Goal: Find specific page/section: Find specific page/section

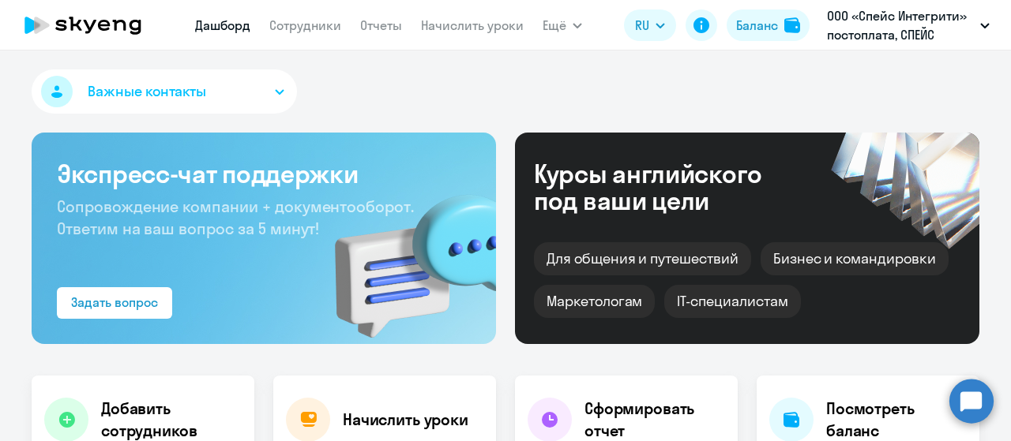
select select "30"
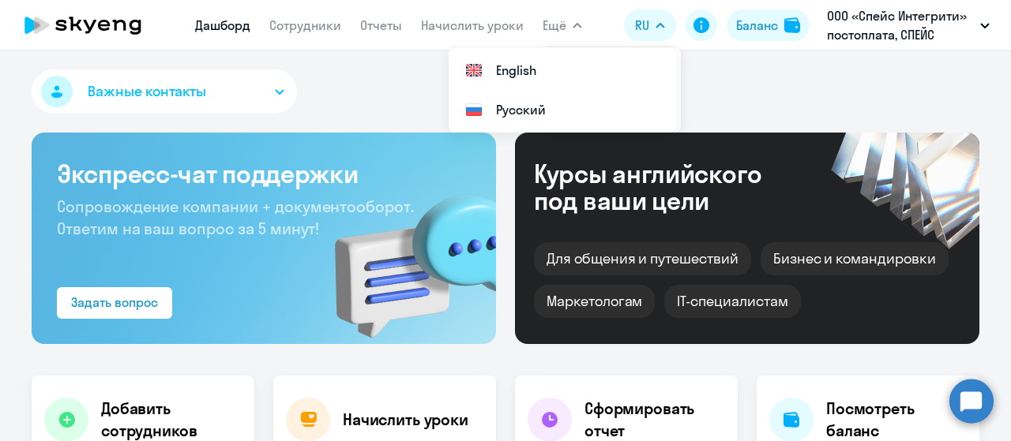
click at [373, 69] on div "Важные контакты" at bounding box center [505, 94] width 947 height 51
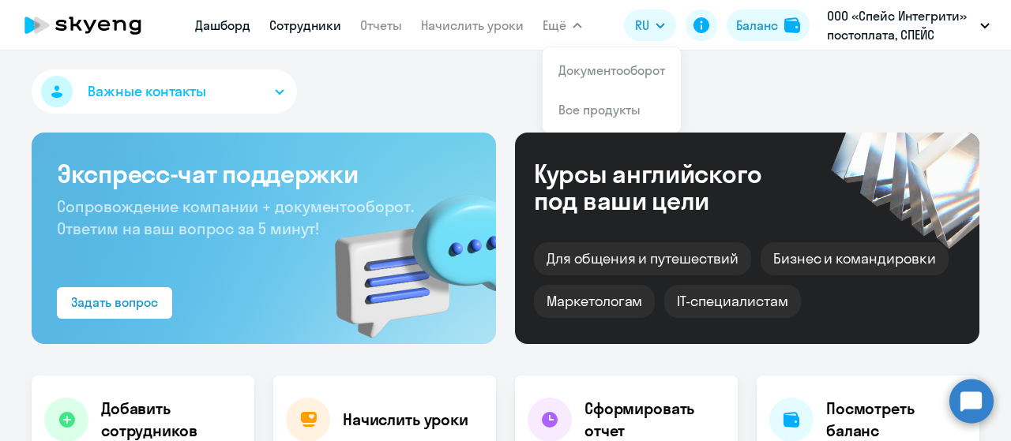
click at [310, 29] on link "Сотрудники" at bounding box center [305, 25] width 72 height 16
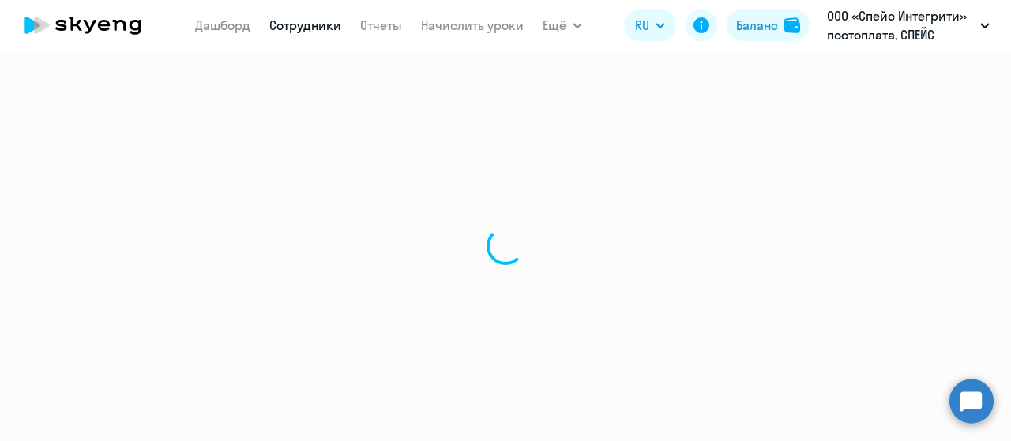
select select "30"
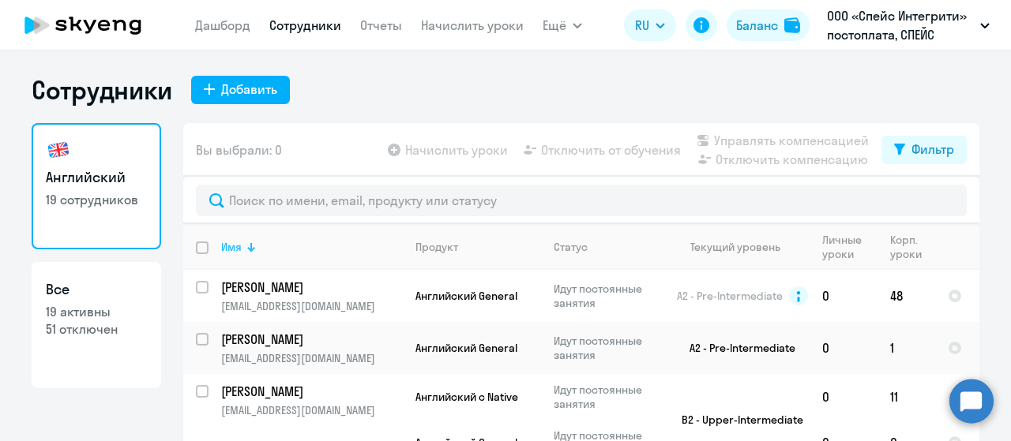
click at [238, 249] on div "Имя" at bounding box center [311, 247] width 181 height 14
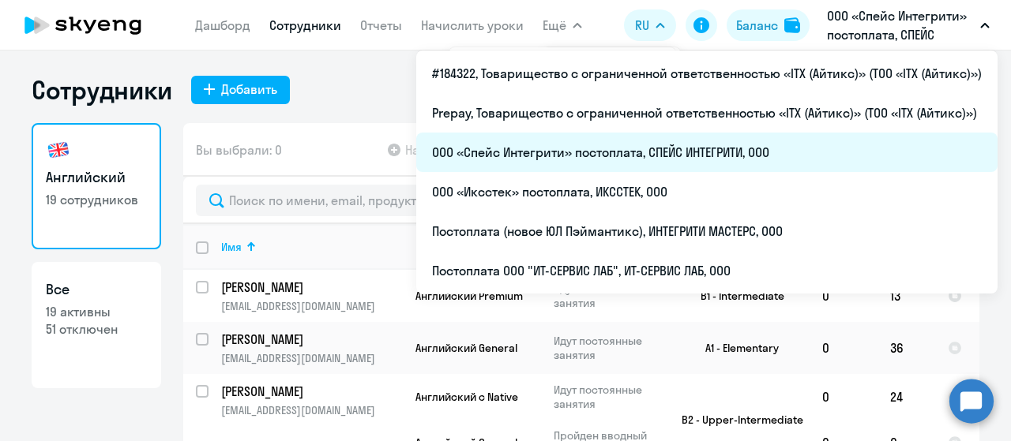
click at [707, 156] on li "ООО «Спейс Интегрити» постоплата, СПЕЙС ИНТЕГРИТИ, ООО" at bounding box center [706, 152] width 581 height 39
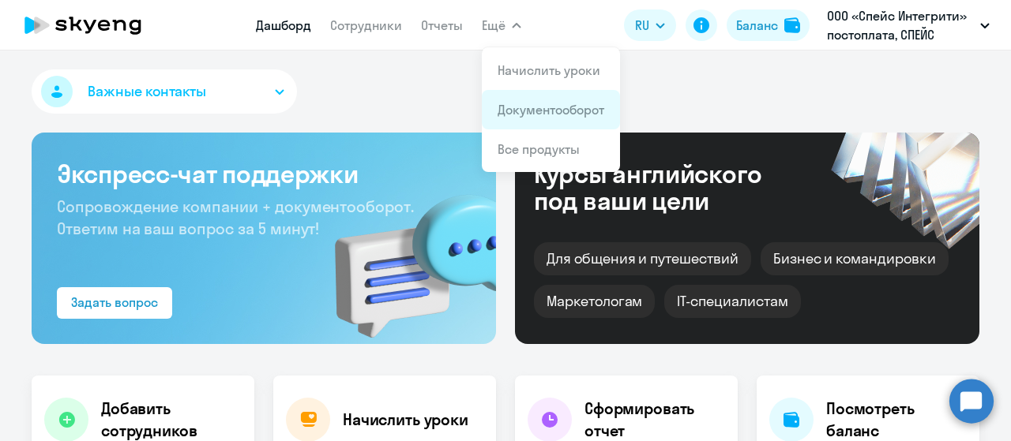
click at [526, 116] on link "Документооборот" at bounding box center [550, 110] width 107 height 16
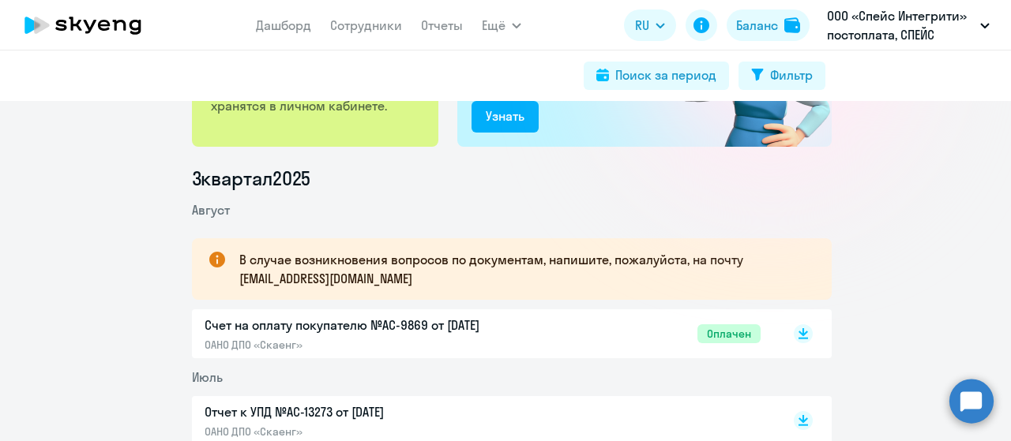
scroll to position [237, 0]
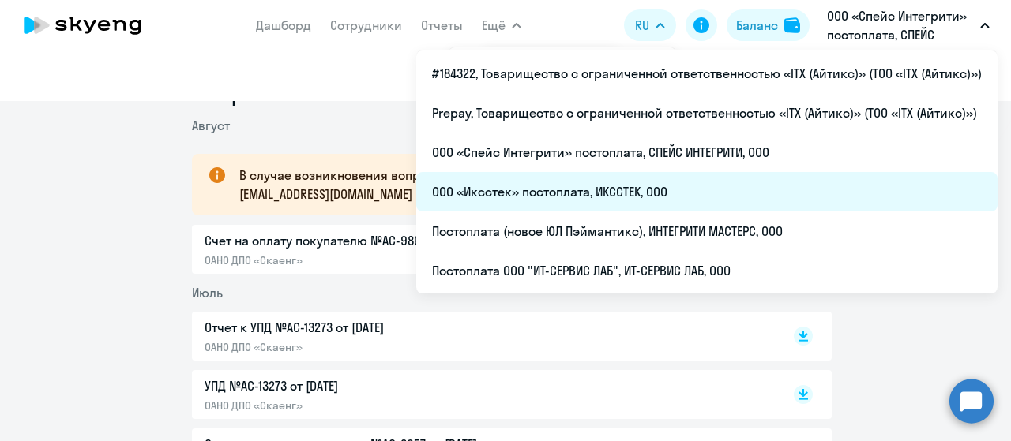
click at [658, 187] on li "ООО «Иксстек» постоплата, ИКССТЕК, ООО" at bounding box center [706, 191] width 581 height 39
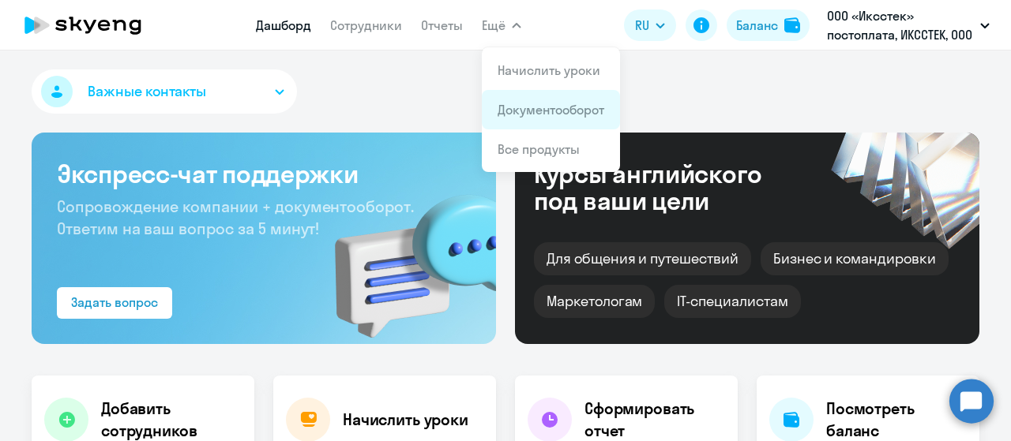
click at [518, 105] on link "Документооборот" at bounding box center [550, 110] width 107 height 16
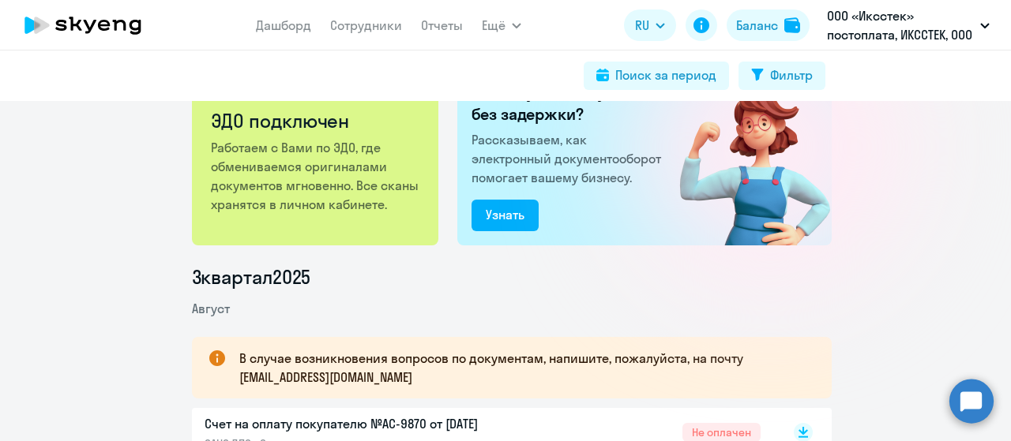
scroll to position [79, 0]
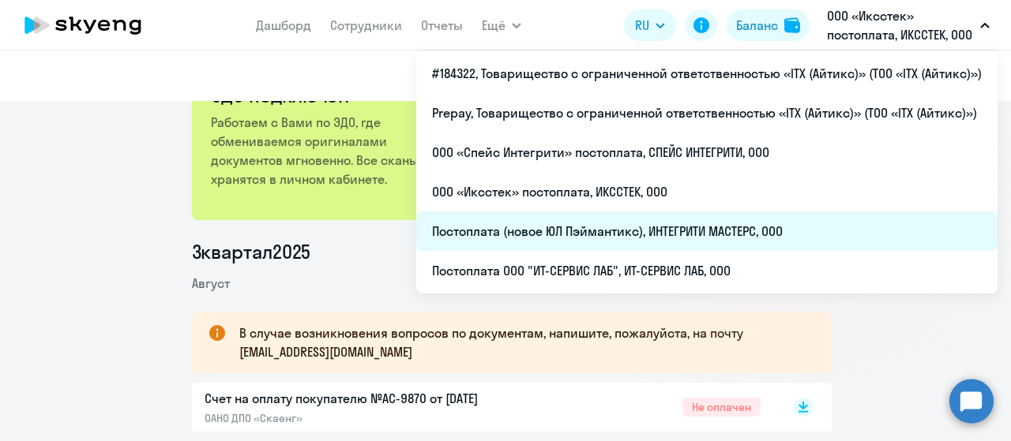
click at [734, 233] on li "Постоплата (новое ЮЛ Пэймантикс), ИНТЕГРИТИ МАСТЕРС, ООО" at bounding box center [706, 231] width 581 height 39
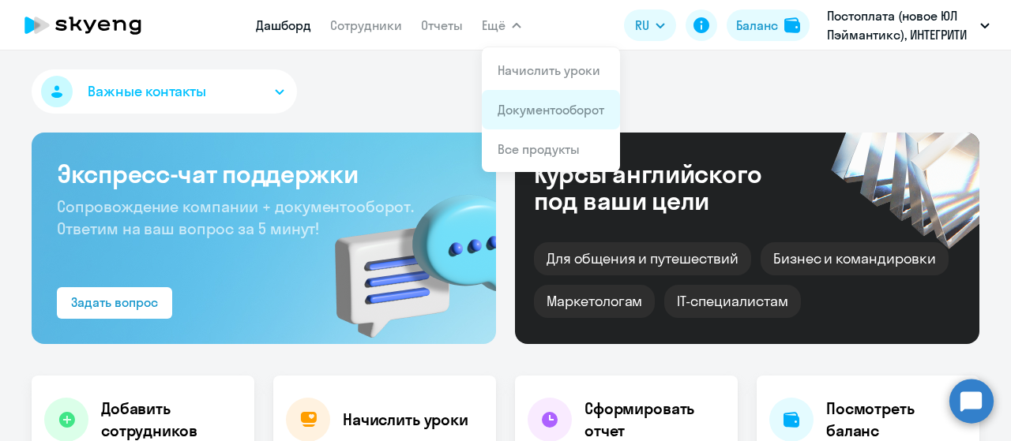
click at [524, 121] on li "Документооборот" at bounding box center [551, 109] width 138 height 39
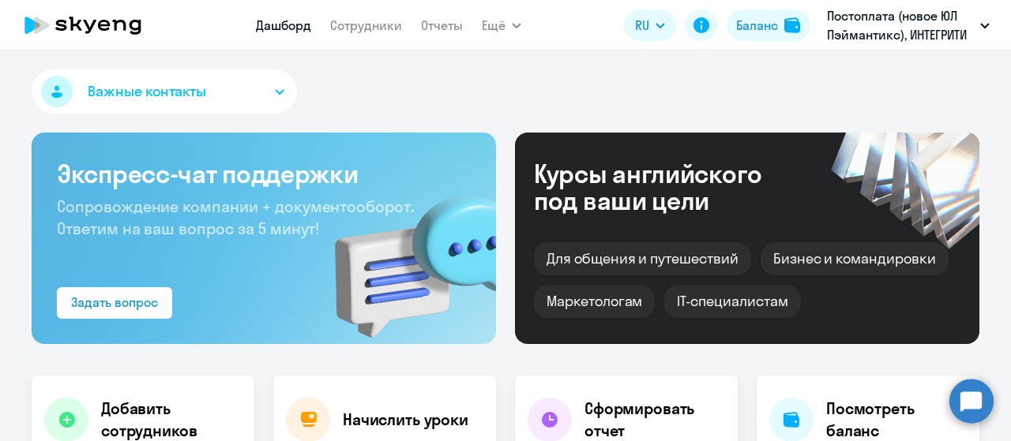
select select "30"
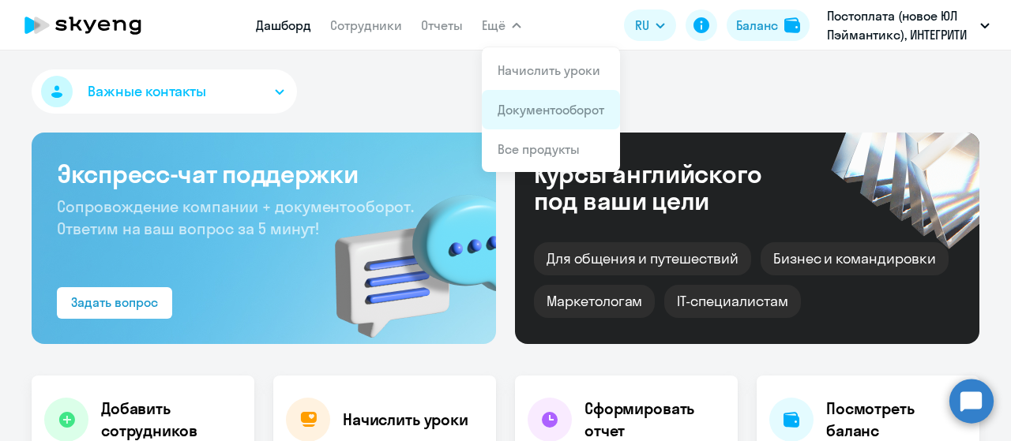
click at [534, 114] on link "Документооборот" at bounding box center [550, 110] width 107 height 16
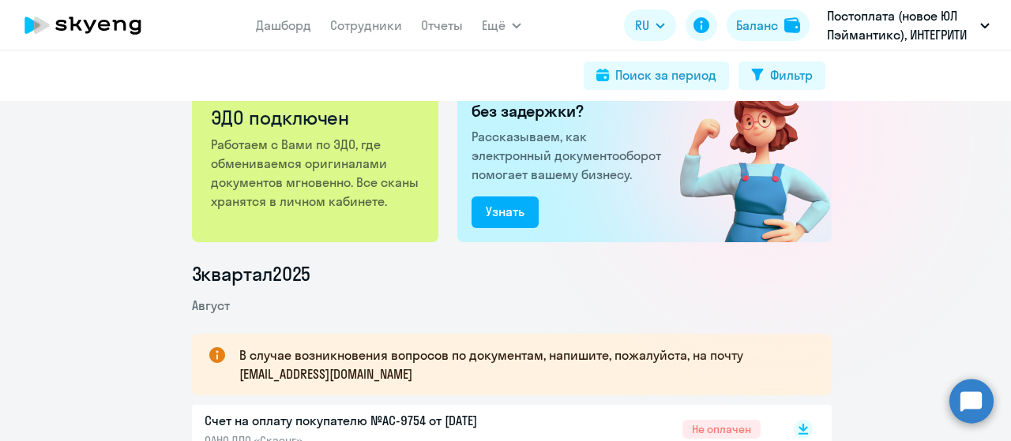
scroll to position [316, 0]
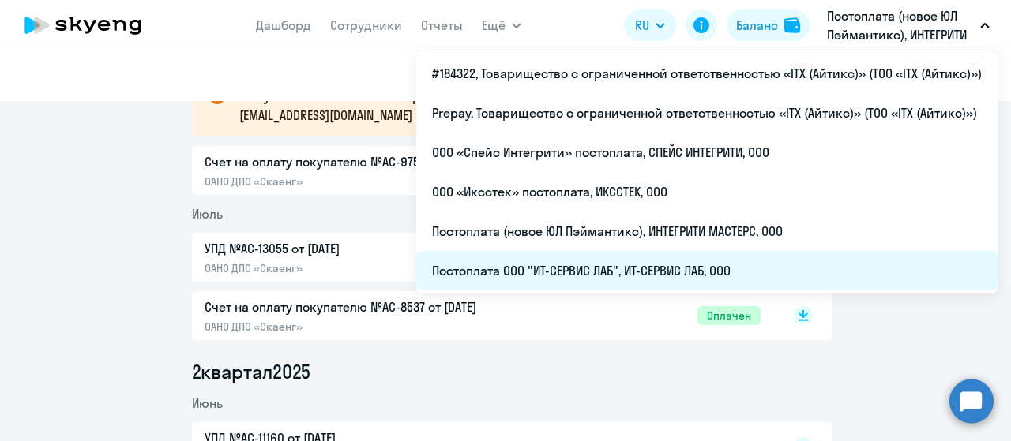
click at [717, 268] on li "Постоплата ООО "ИТ-СЕРВИС ЛАБ", ИТ-СЕРВИС ЛАБ, ООО" at bounding box center [706, 270] width 581 height 39
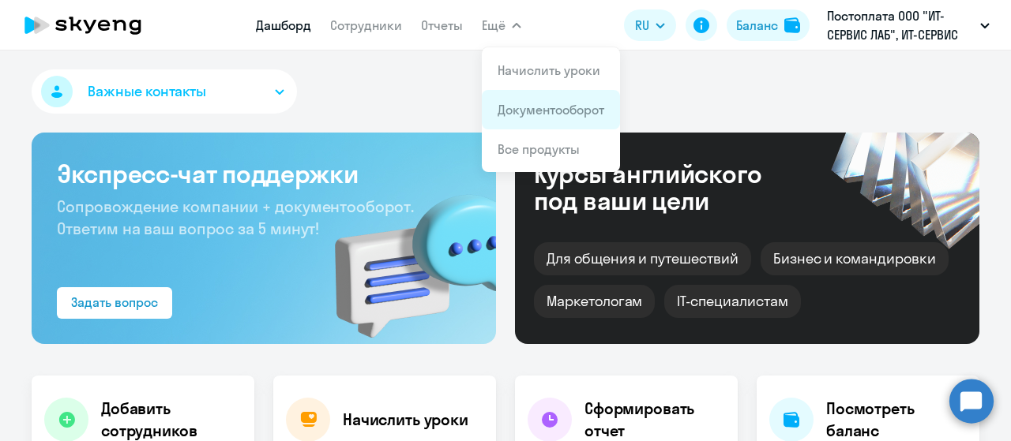
click at [527, 111] on link "Документооборот" at bounding box center [550, 110] width 107 height 16
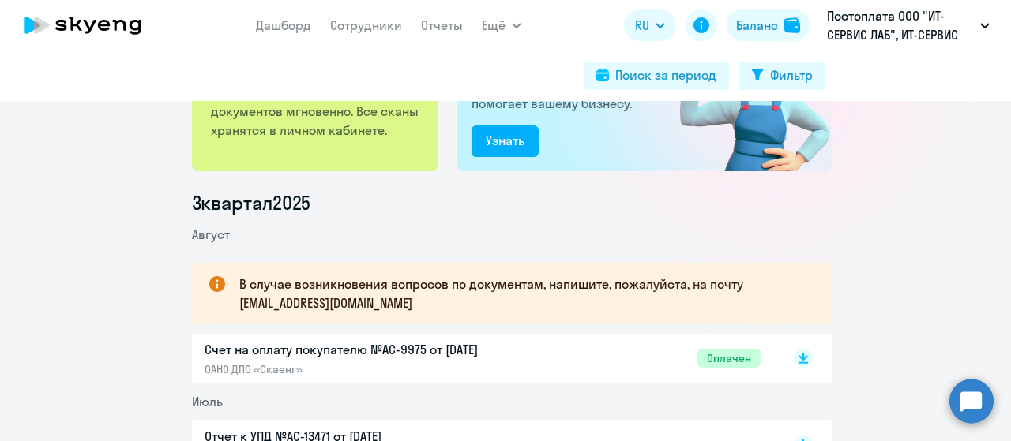
scroll to position [158, 0]
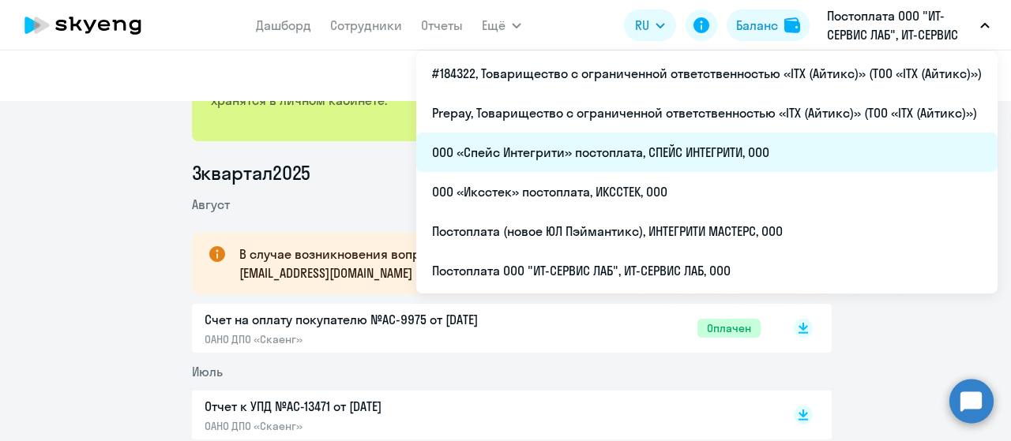
click at [689, 150] on li "ООО «Спейс Интегрити» постоплата, СПЕЙС ИНТЕГРИТИ, ООО" at bounding box center [706, 152] width 581 height 39
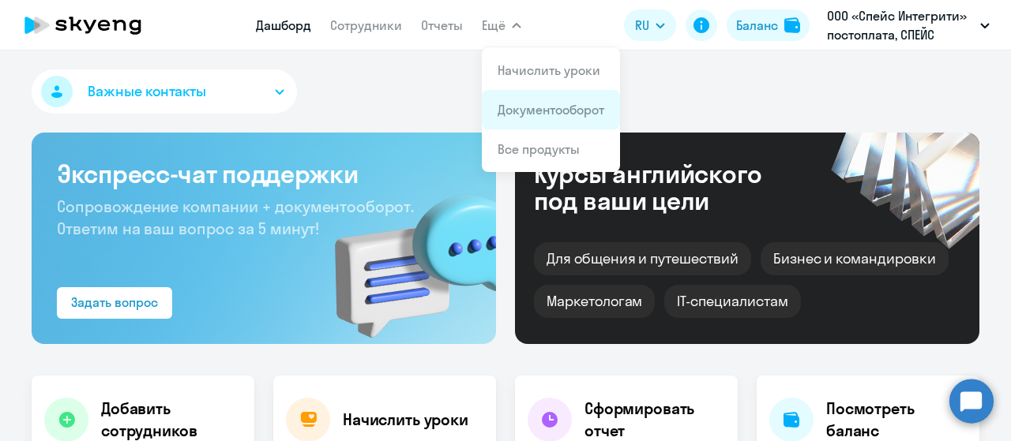
click at [527, 103] on link "Документооборот" at bounding box center [550, 110] width 107 height 16
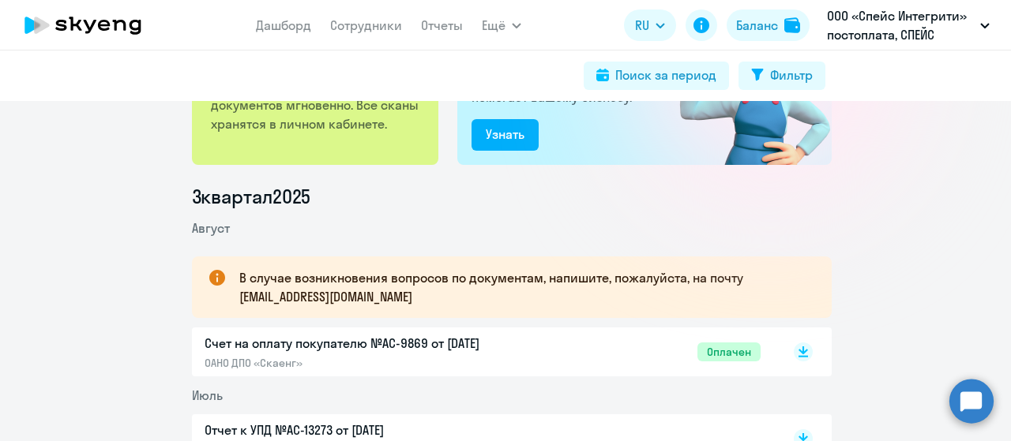
scroll to position [158, 0]
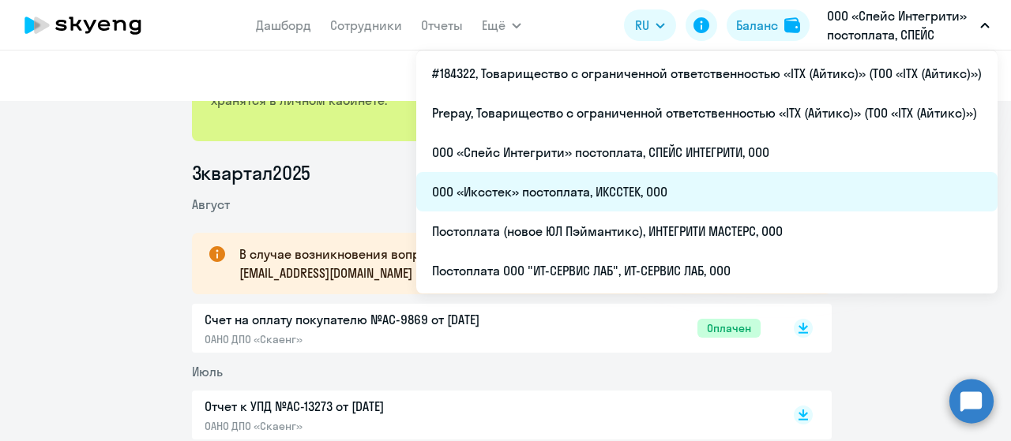
click at [643, 190] on li "ООО «Иксстек» постоплата, ИКССТЕК, ООО" at bounding box center [706, 191] width 581 height 39
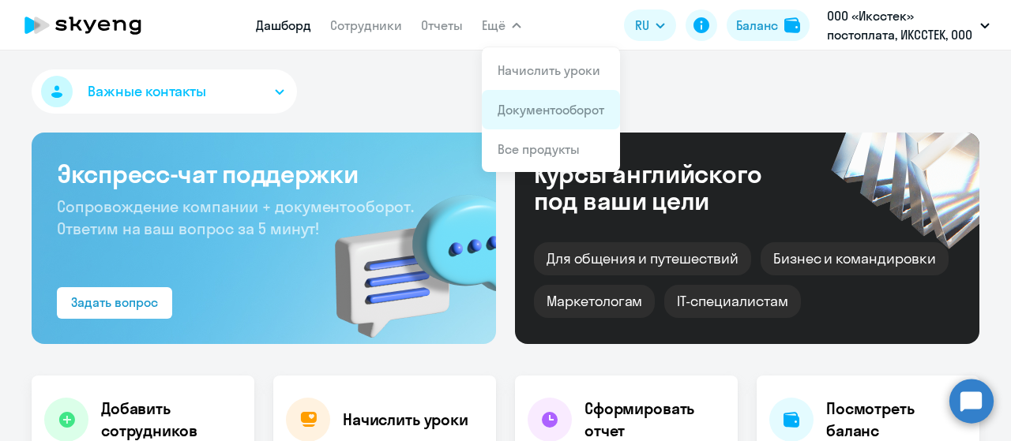
click at [526, 104] on link "Документооборот" at bounding box center [550, 110] width 107 height 16
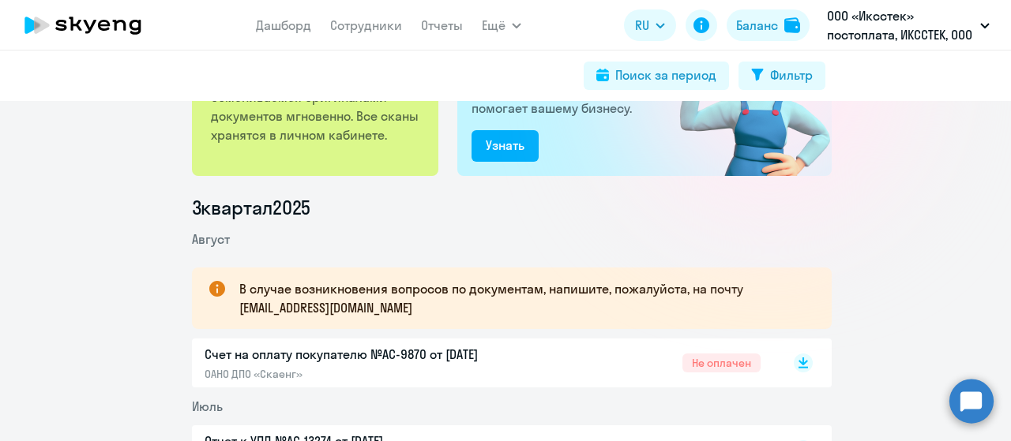
scroll to position [158, 0]
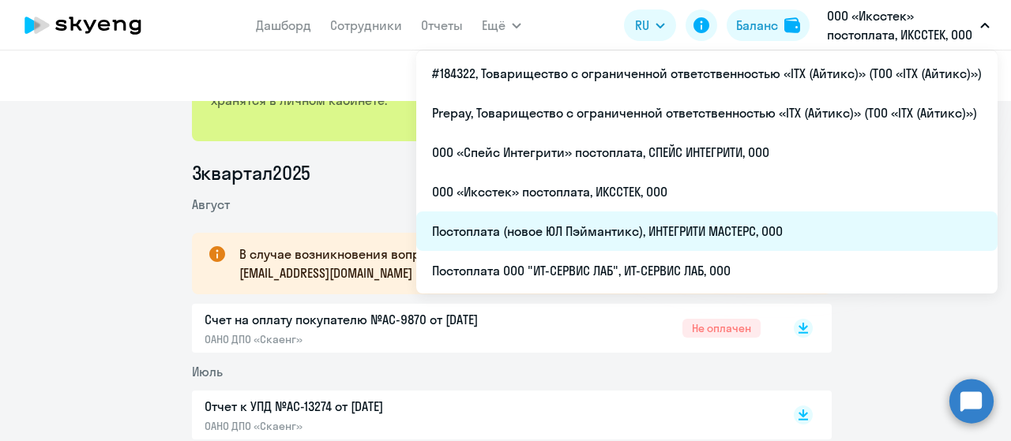
click at [724, 230] on li "Постоплата (новое ЮЛ Пэймантикс), ИНТЕГРИТИ МАСТЕРС, ООО" at bounding box center [706, 231] width 581 height 39
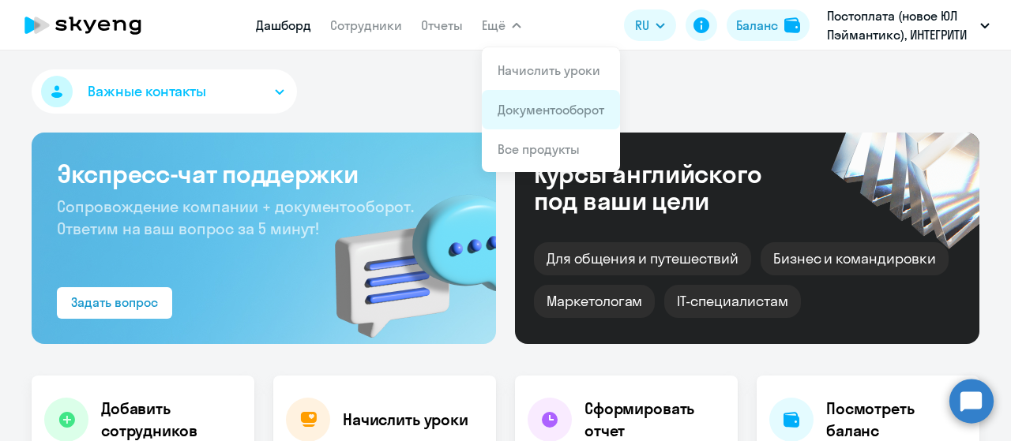
click at [523, 113] on link "Документооборот" at bounding box center [550, 110] width 107 height 16
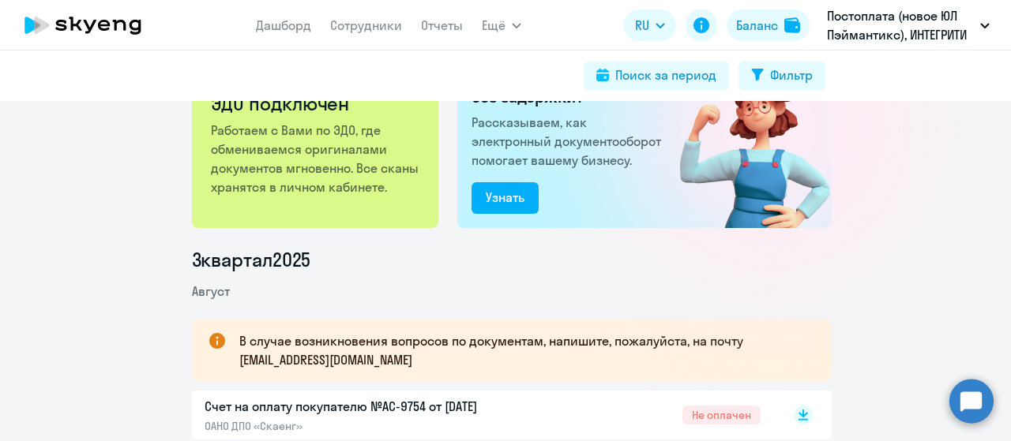
scroll to position [158, 0]
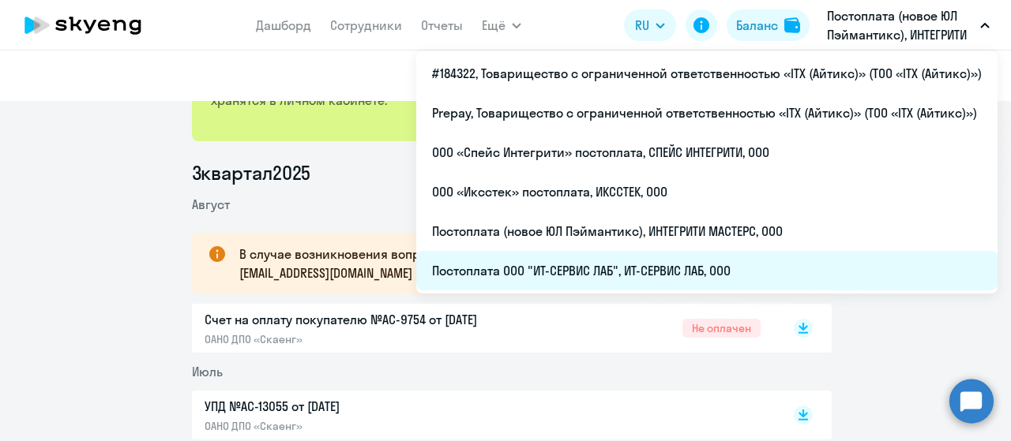
click at [696, 266] on li "Постоплата ООО "ИТ-СЕРВИС ЛАБ", ИТ-СЕРВИС ЛАБ, ООО" at bounding box center [706, 270] width 581 height 39
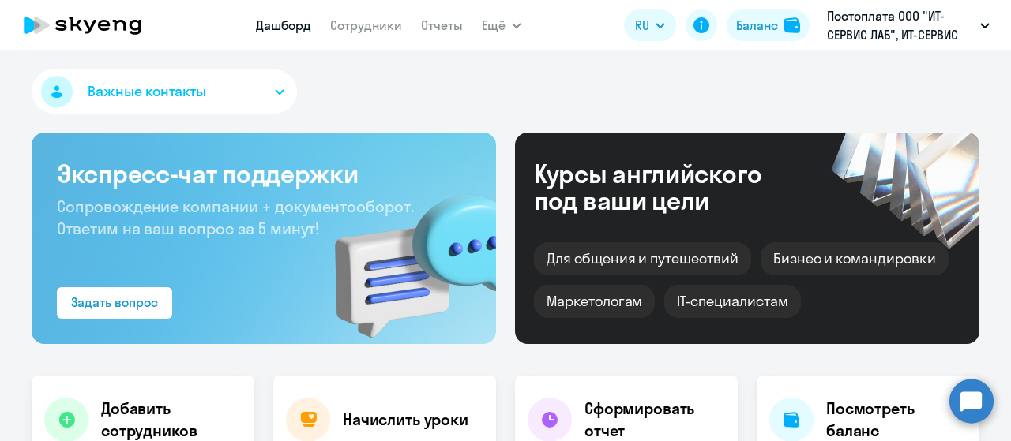
select select "30"
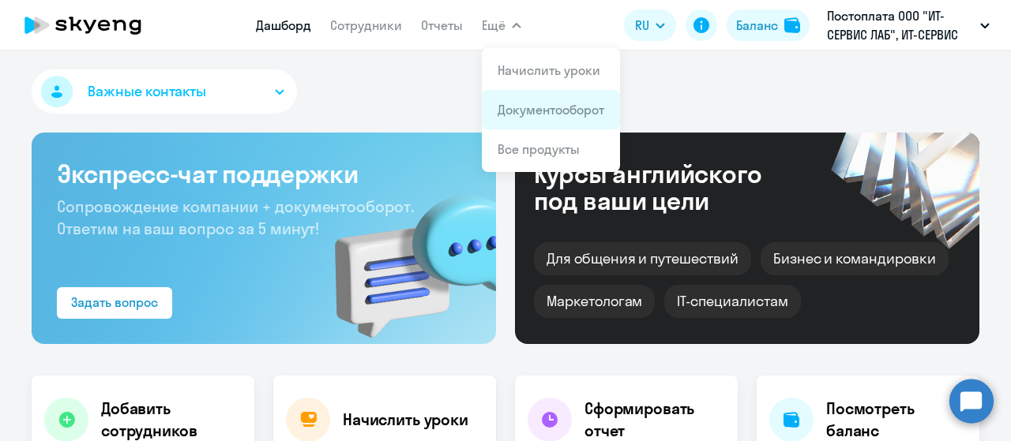
click at [537, 116] on link "Документооборот" at bounding box center [550, 110] width 107 height 16
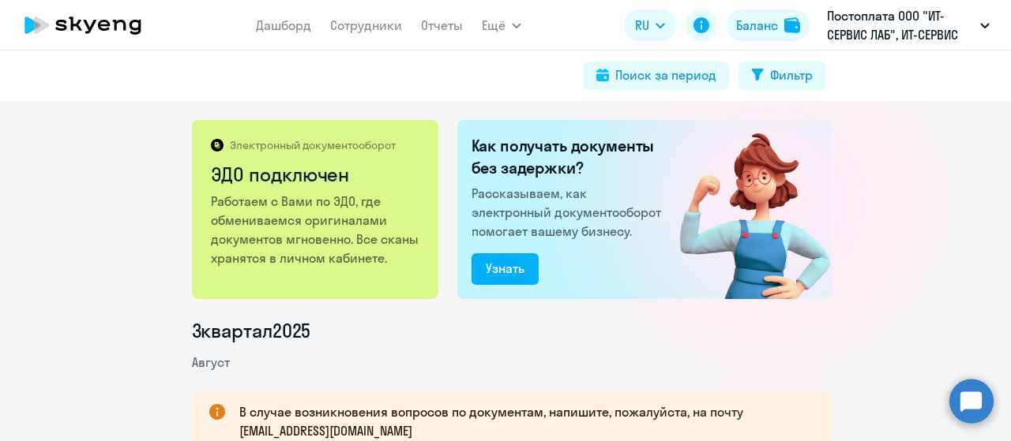
click at [115, 24] on icon at bounding box center [119, 25] width 13 height 11
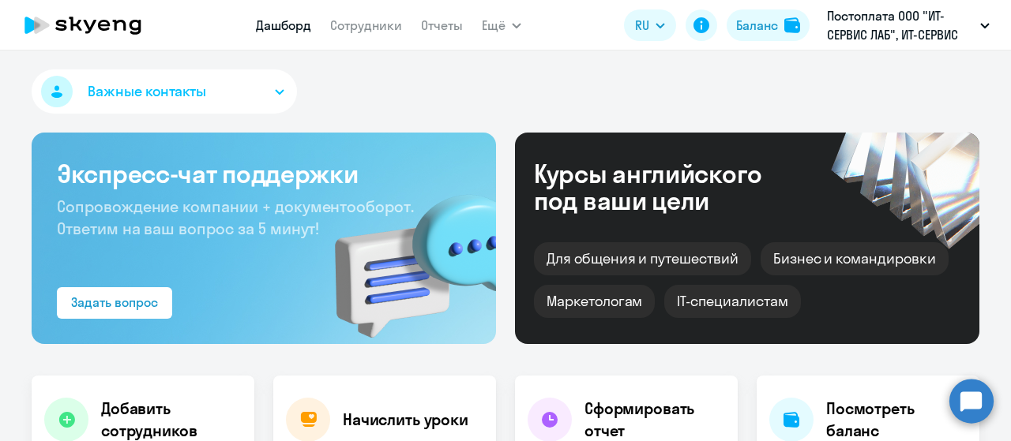
select select "30"
